Goal: Book appointment/travel/reservation

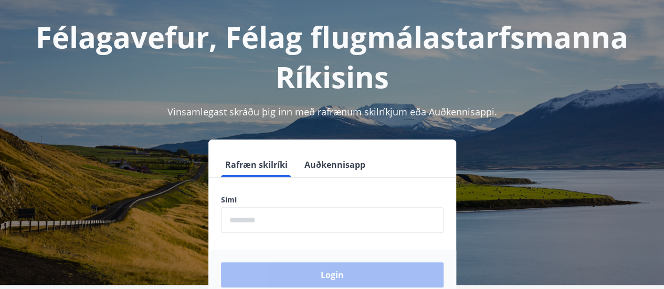
scroll to position [70, 0]
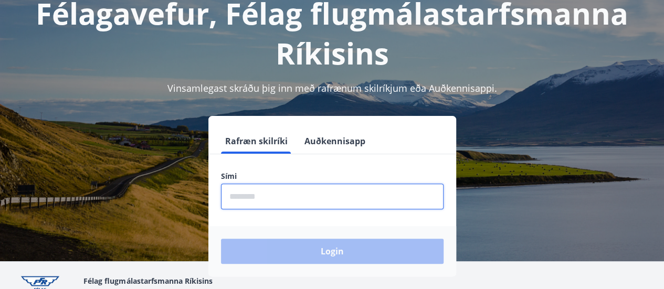
click at [284, 201] on input "phone" at bounding box center [332, 197] width 223 height 26
type input "********"
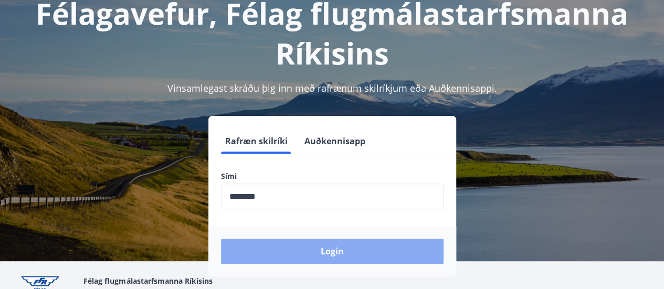
click at [312, 250] on button "Login" at bounding box center [332, 251] width 223 height 25
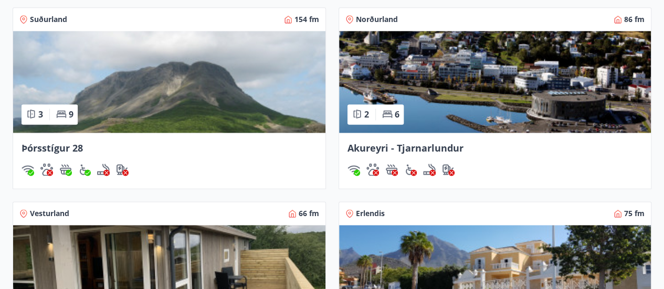
scroll to position [910, 0]
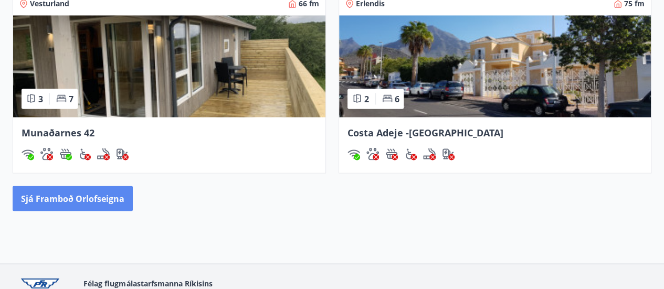
click at [77, 201] on button "Sjá framboð orlofseigna" at bounding box center [73, 198] width 120 height 25
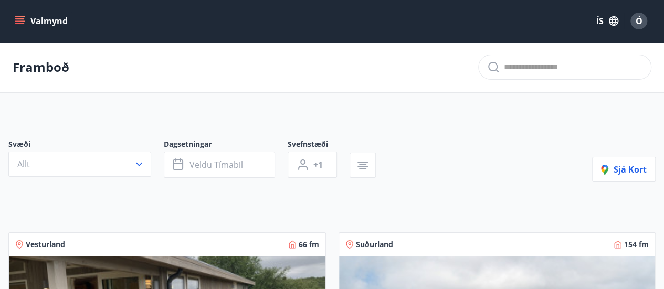
click at [20, 19] on icon "menu" at bounding box center [19, 18] width 9 height 1
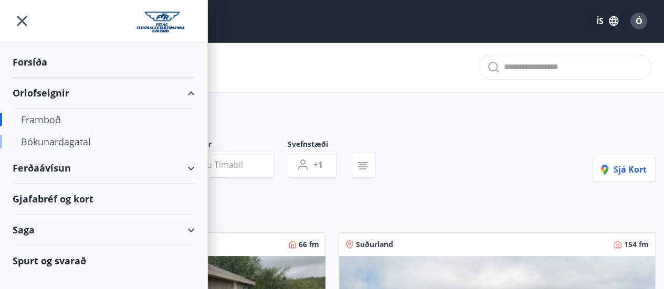
click at [92, 141] on div "Bókunardagatal" at bounding box center [103, 142] width 165 height 22
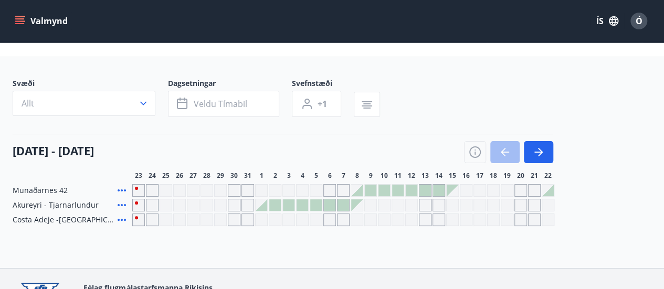
scroll to position [70, 0]
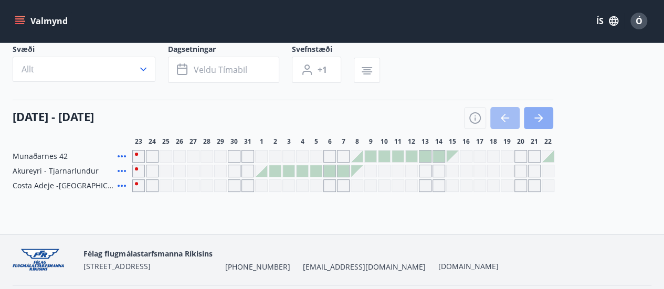
click at [543, 118] on icon "button" at bounding box center [538, 118] width 13 height 13
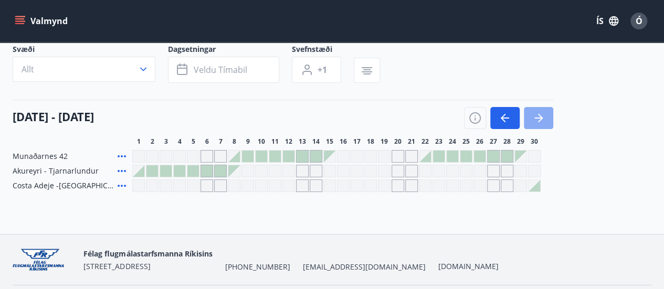
click at [542, 120] on icon "button" at bounding box center [538, 118] width 13 height 13
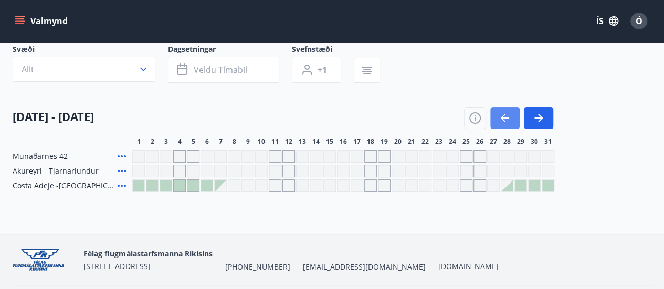
click at [505, 114] on icon "button" at bounding box center [503, 118] width 5 height 8
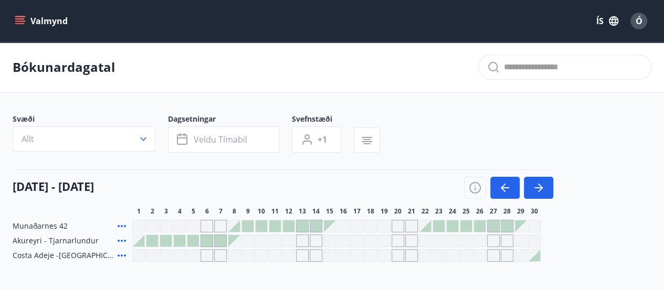
scroll to position [102, 0]
